Goal: Task Accomplishment & Management: Use online tool/utility

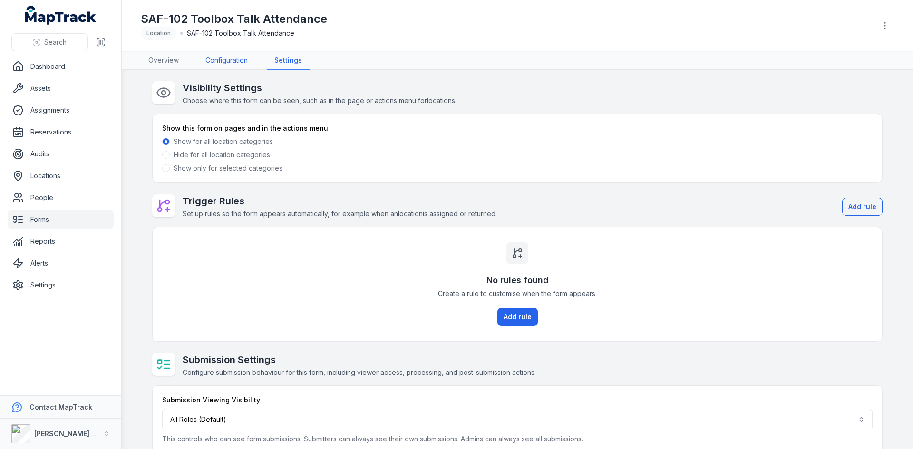
click at [234, 52] on link "Configuration" at bounding box center [227, 61] width 58 height 18
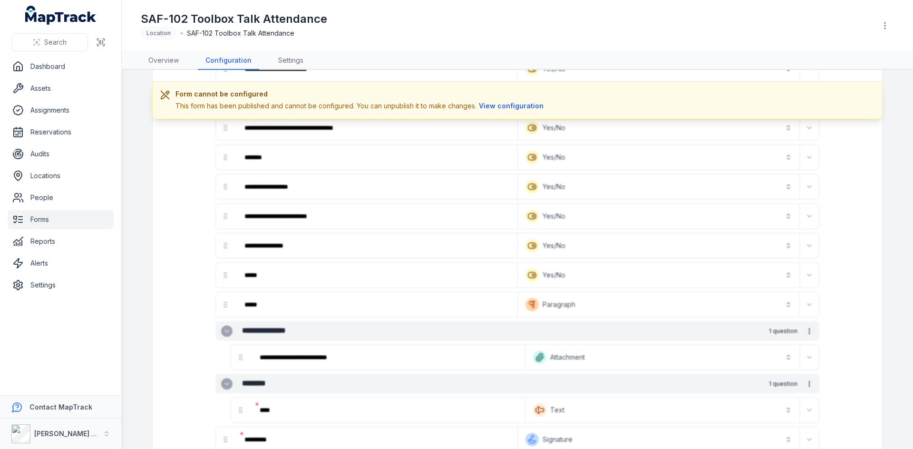
scroll to position [1046, 0]
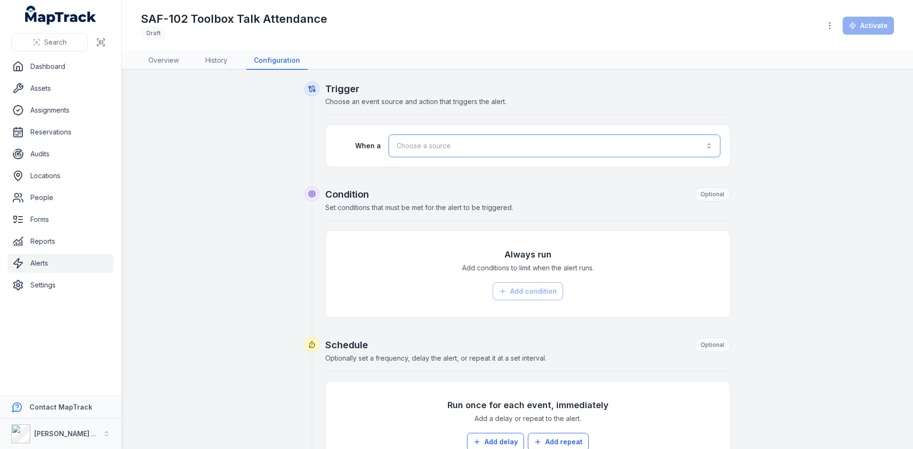
click at [522, 156] on button "Choose a source" at bounding box center [555, 146] width 332 height 23
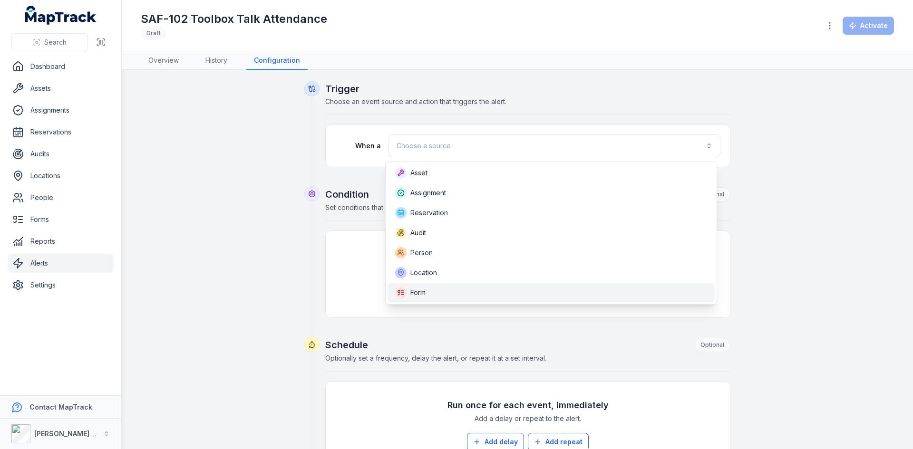
click at [451, 290] on div "Form" at bounding box center [551, 292] width 312 height 11
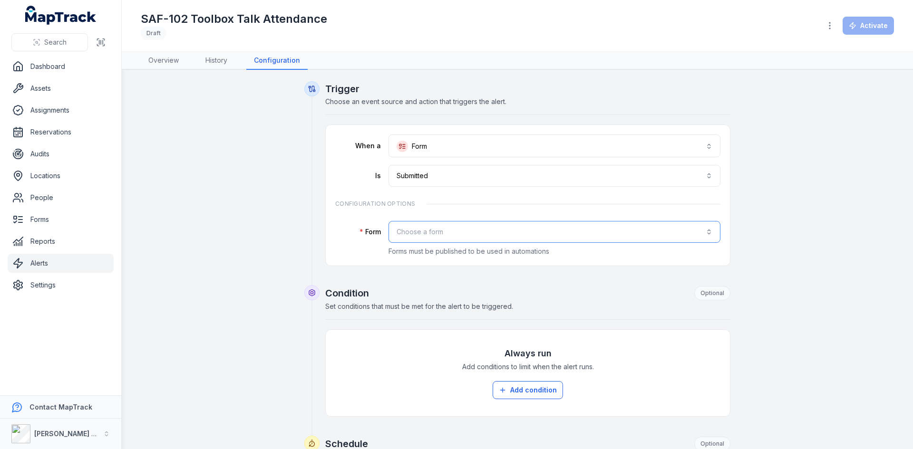
click at [456, 230] on button "Choose a form" at bounding box center [555, 232] width 332 height 22
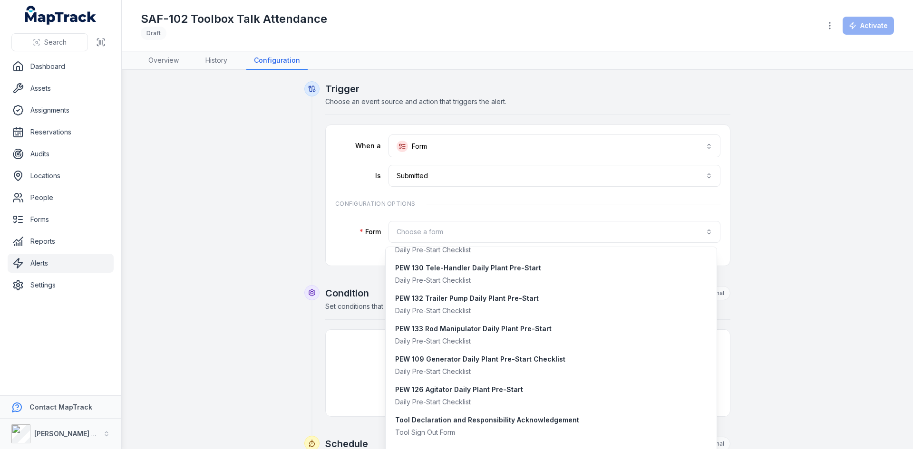
scroll to position [659, 0]
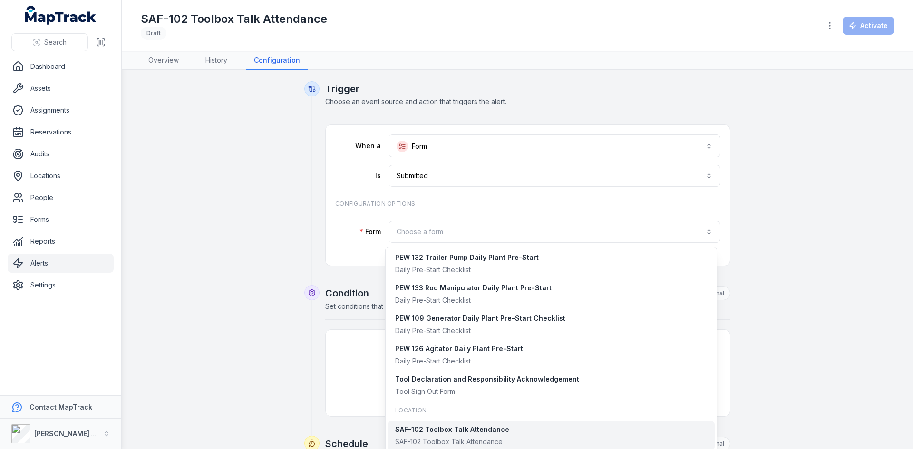
click at [450, 439] on div "SAF-102 Toolbox Talk Attendance" at bounding box center [452, 443] width 114 height 10
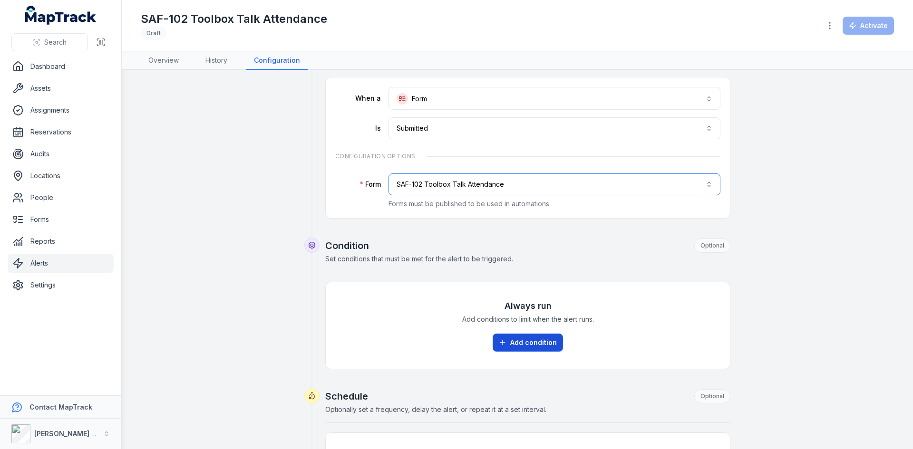
scroll to position [95, 0]
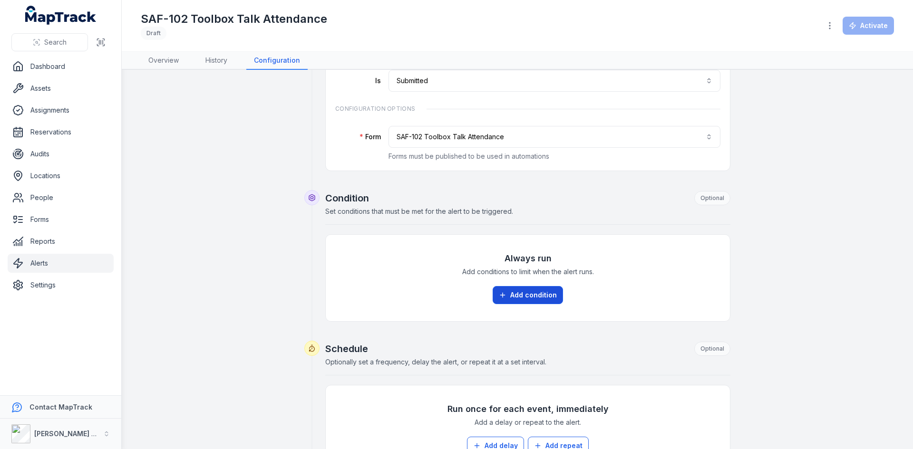
click at [531, 296] on button "Add condition" at bounding box center [528, 295] width 70 height 18
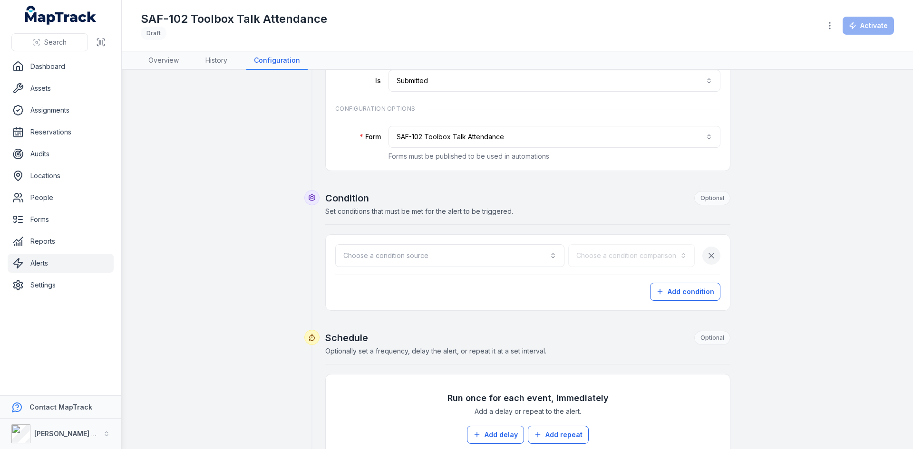
click at [709, 255] on icon "button" at bounding box center [712, 256] width 10 height 10
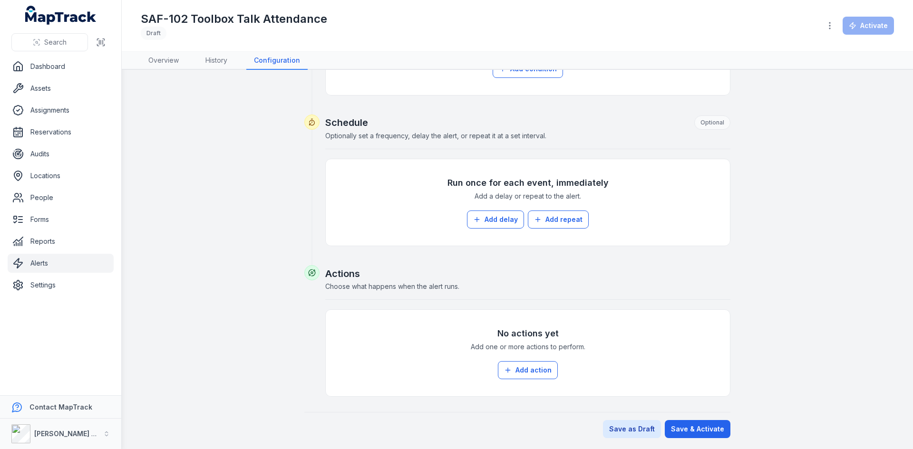
scroll to position [322, 0]
click at [518, 366] on button "Add action" at bounding box center [528, 370] width 60 height 18
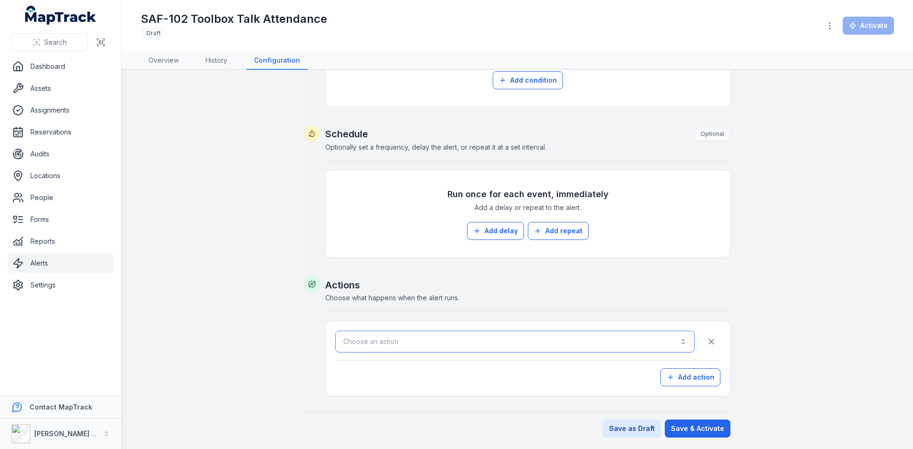
click at [485, 343] on button "Choose an action" at bounding box center [515, 342] width 360 height 22
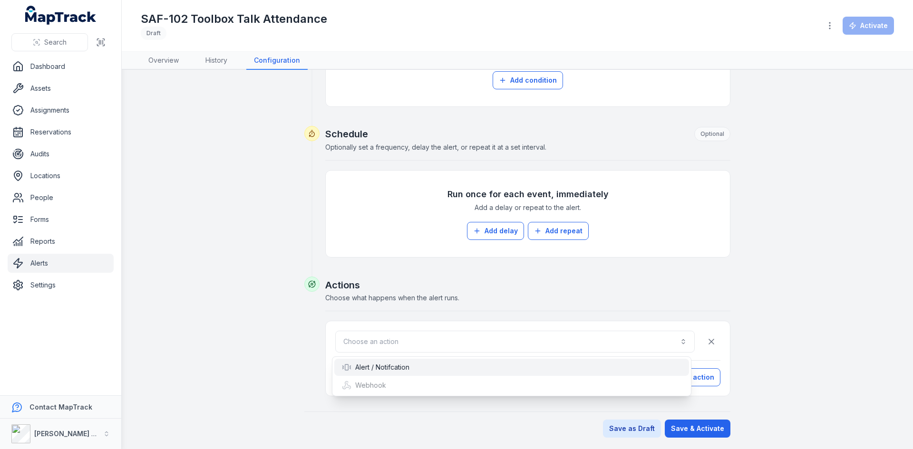
click at [444, 369] on div "Alert / Notifcation" at bounding box center [512, 368] width 340 height 10
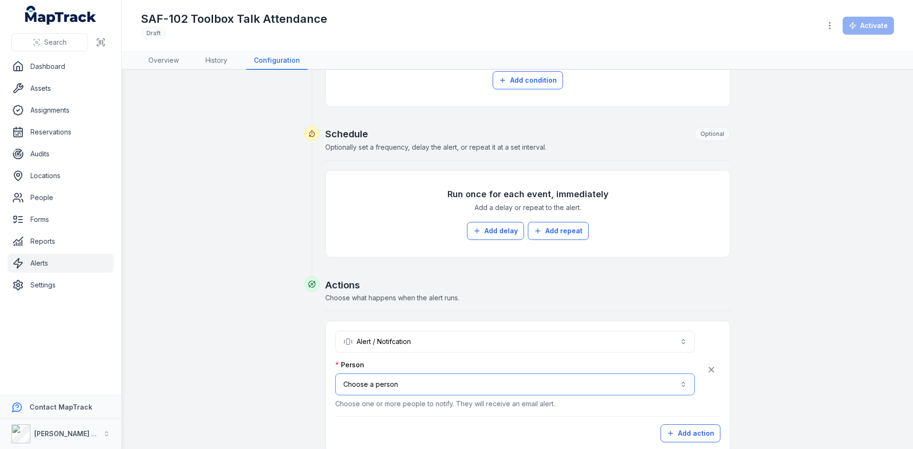
click at [449, 383] on button "Choose a person" at bounding box center [515, 385] width 360 height 22
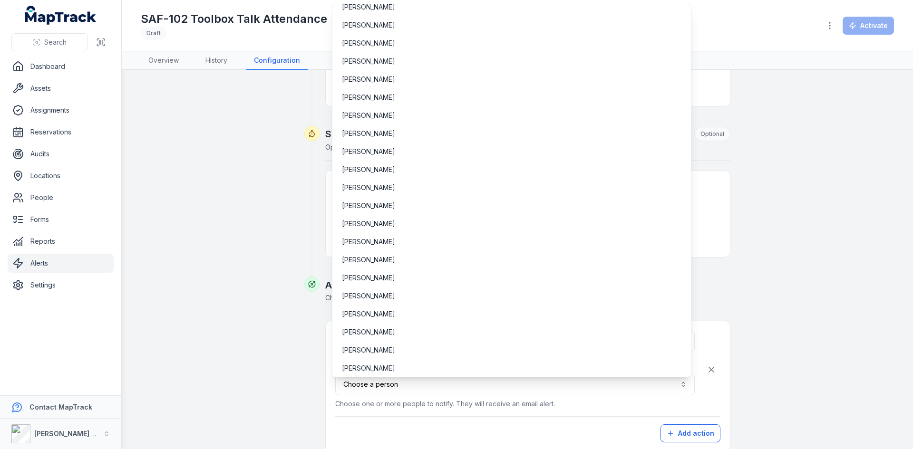
scroll to position [407, 0]
click at [442, 368] on div "Cindy Calderon" at bounding box center [512, 369] width 340 height 10
click at [608, 369] on div "Cindy Calderon" at bounding box center [512, 369] width 340 height 10
click at [819, 379] on div "**********" at bounding box center [517, 132] width 730 height 723
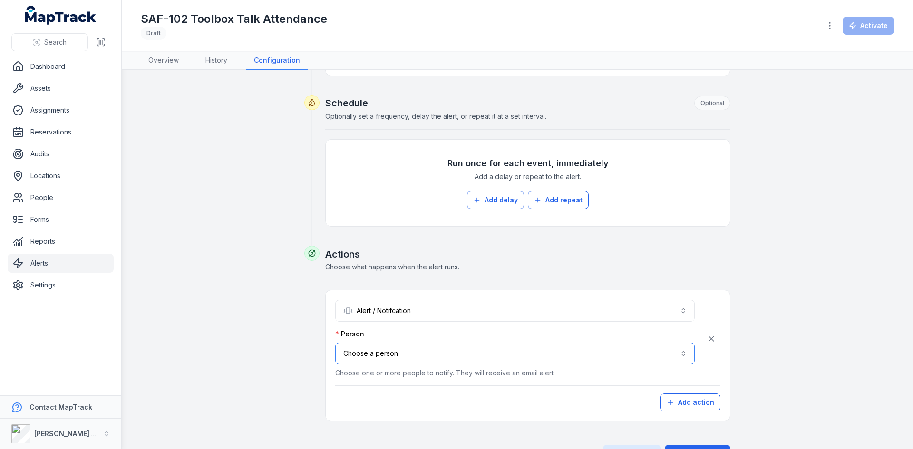
scroll to position [358, 0]
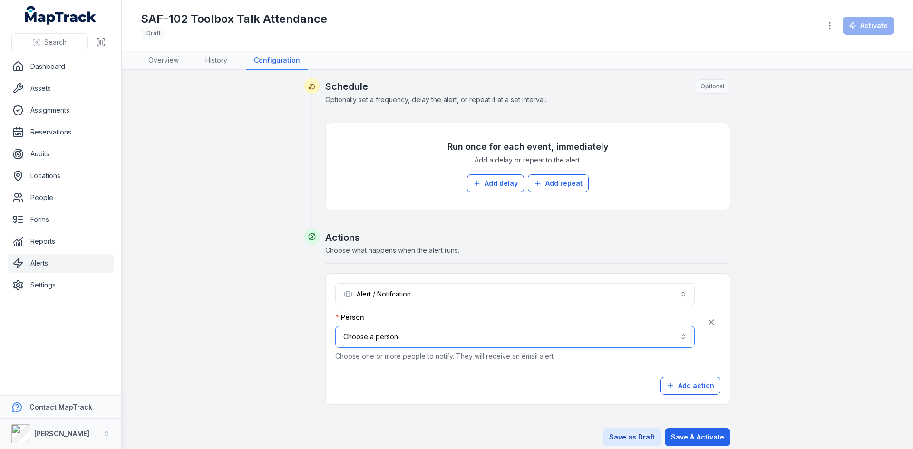
click at [566, 337] on button "Choose a person" at bounding box center [515, 337] width 360 height 22
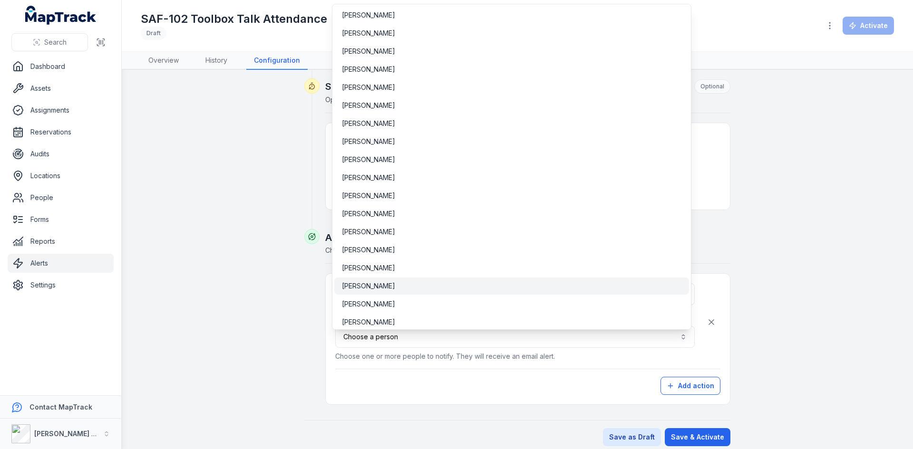
scroll to position [3628, 0]
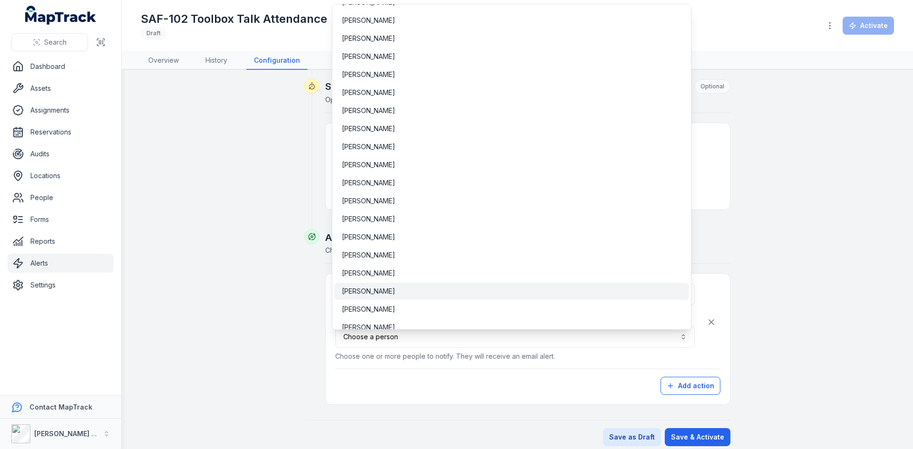
click at [387, 291] on div "William Scott" at bounding box center [512, 292] width 340 height 10
click at [529, 337] on button "**********" at bounding box center [515, 337] width 360 height 22
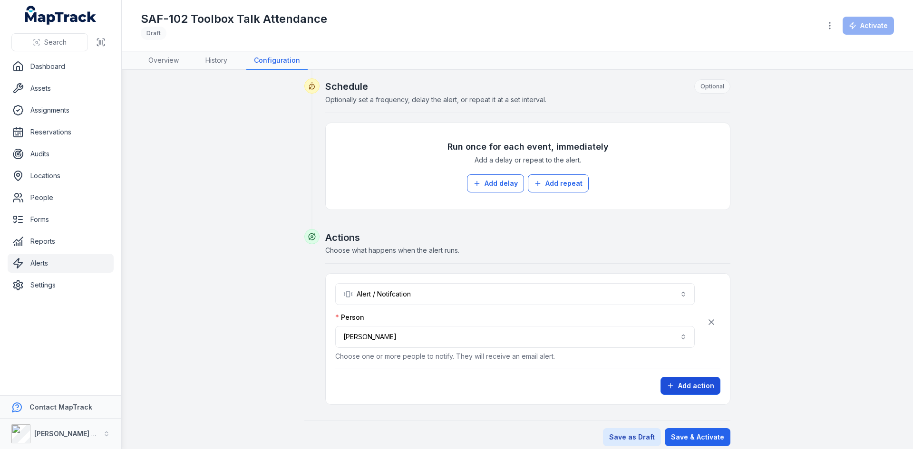
click at [692, 384] on button "Add action" at bounding box center [691, 386] width 60 height 18
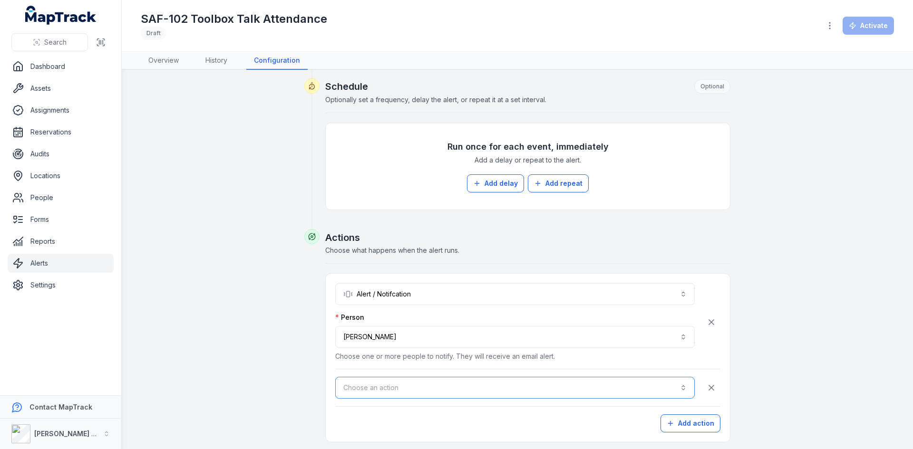
click at [435, 385] on button "Choose an action" at bounding box center [515, 388] width 360 height 22
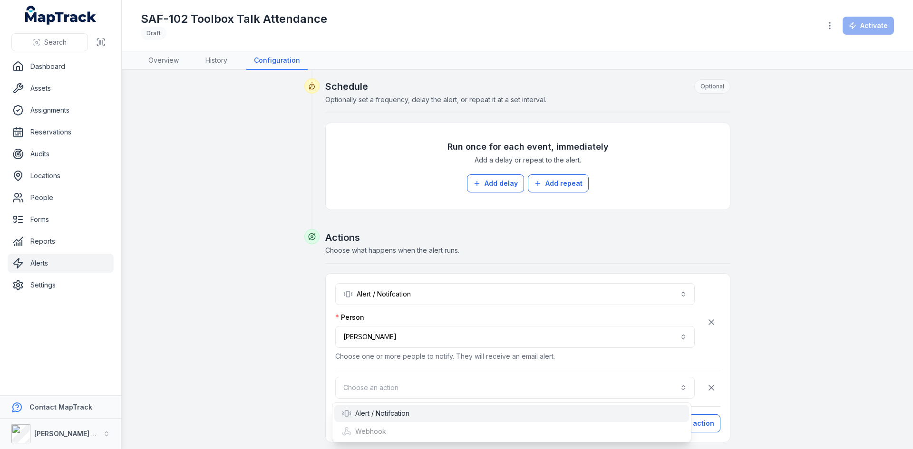
click at [416, 410] on div "Alert / Notifcation" at bounding box center [512, 414] width 340 height 10
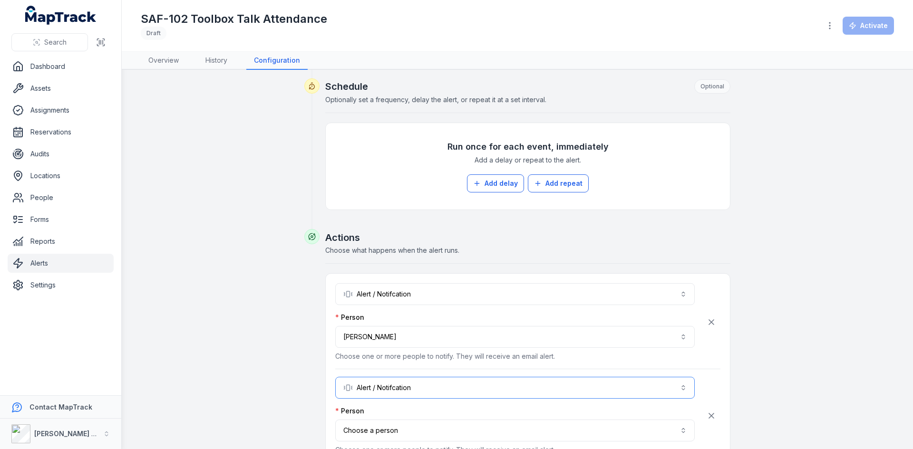
scroll to position [405, 0]
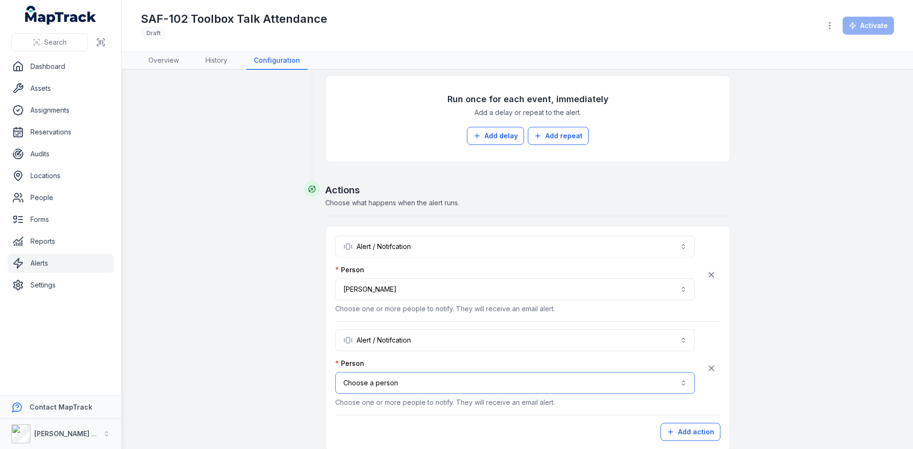
click at [423, 384] on button "Choose a person" at bounding box center [515, 383] width 360 height 22
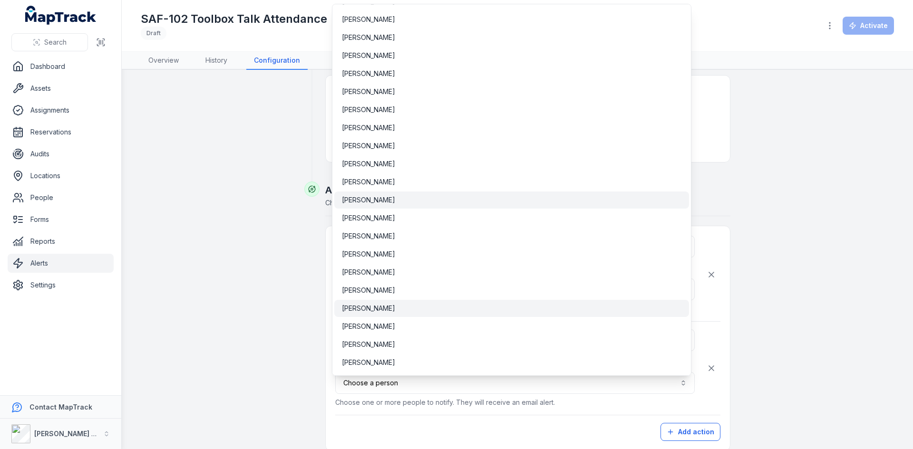
scroll to position [418, 0]
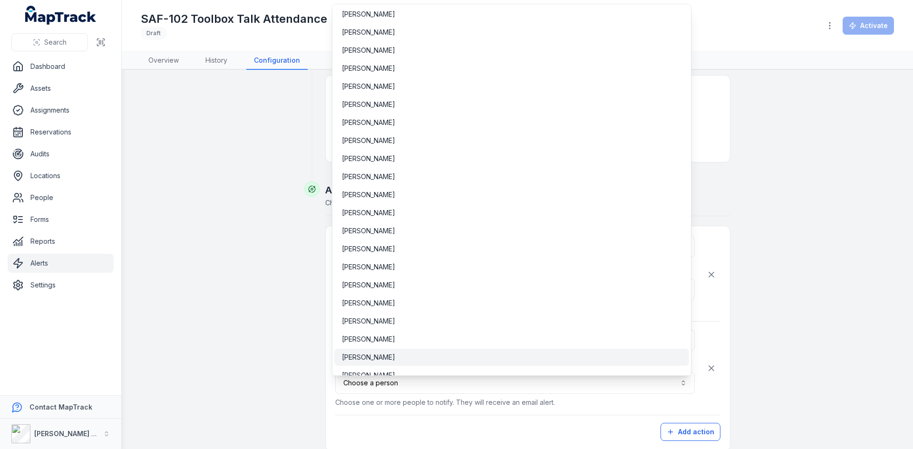
click at [393, 352] on div "Cindy Calderon" at bounding box center [511, 357] width 355 height 17
click at [523, 419] on div "**********" at bounding box center [527, 338] width 385 height 205
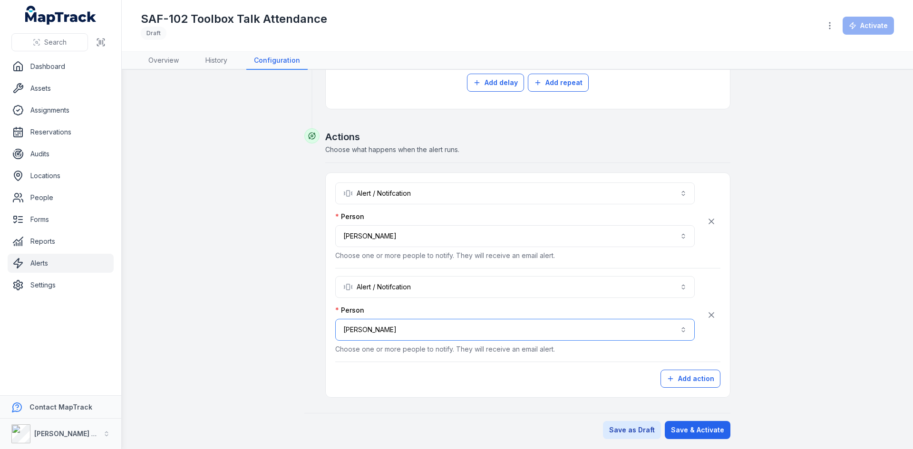
scroll to position [460, 0]
click at [685, 432] on button "Save & Activate" at bounding box center [698, 429] width 66 height 18
